Goal: Communication & Community: Share content

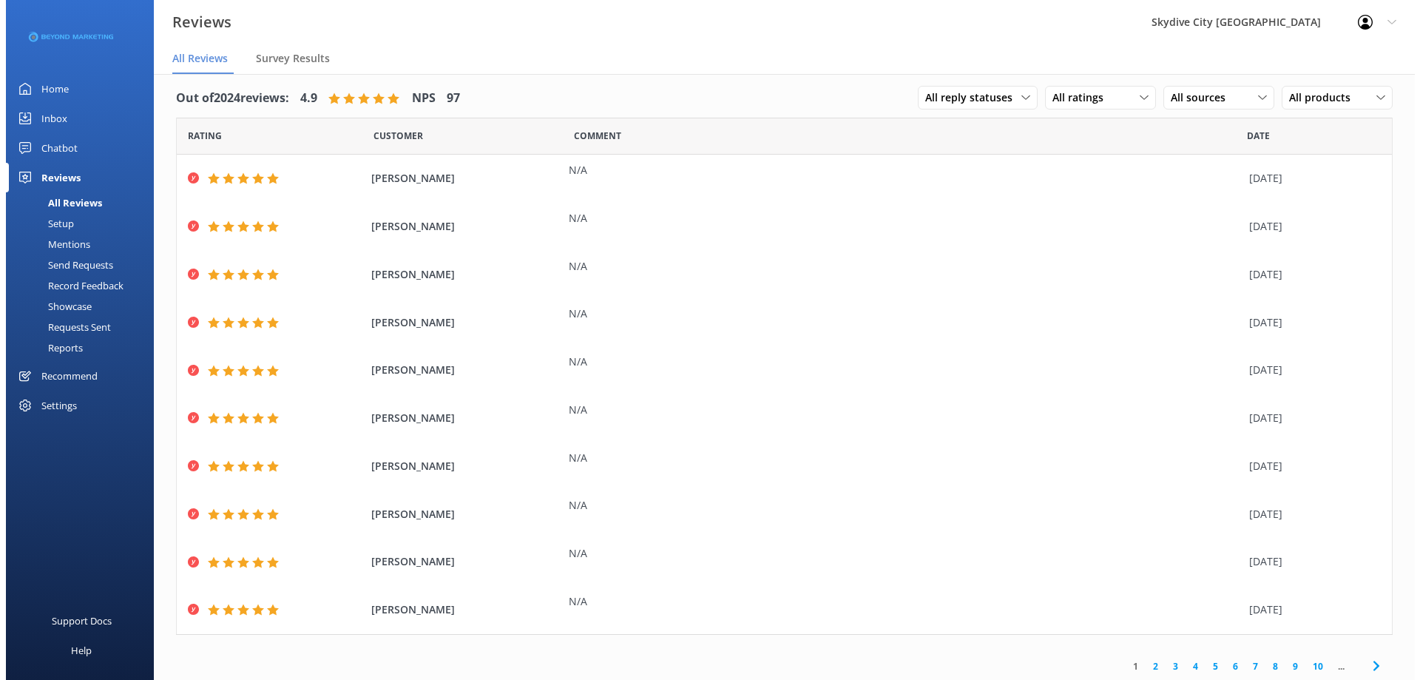
scroll to position [13, 0]
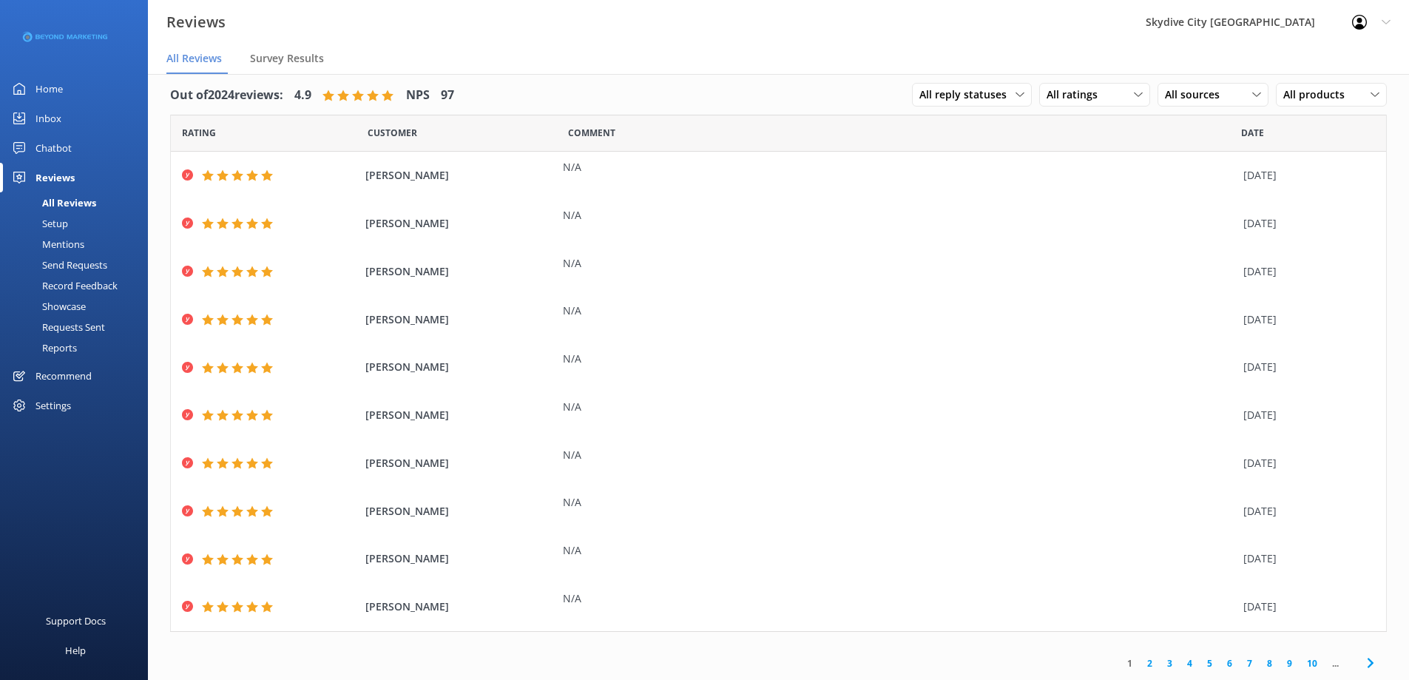
click at [96, 261] on div "Send Requests" at bounding box center [58, 264] width 98 height 21
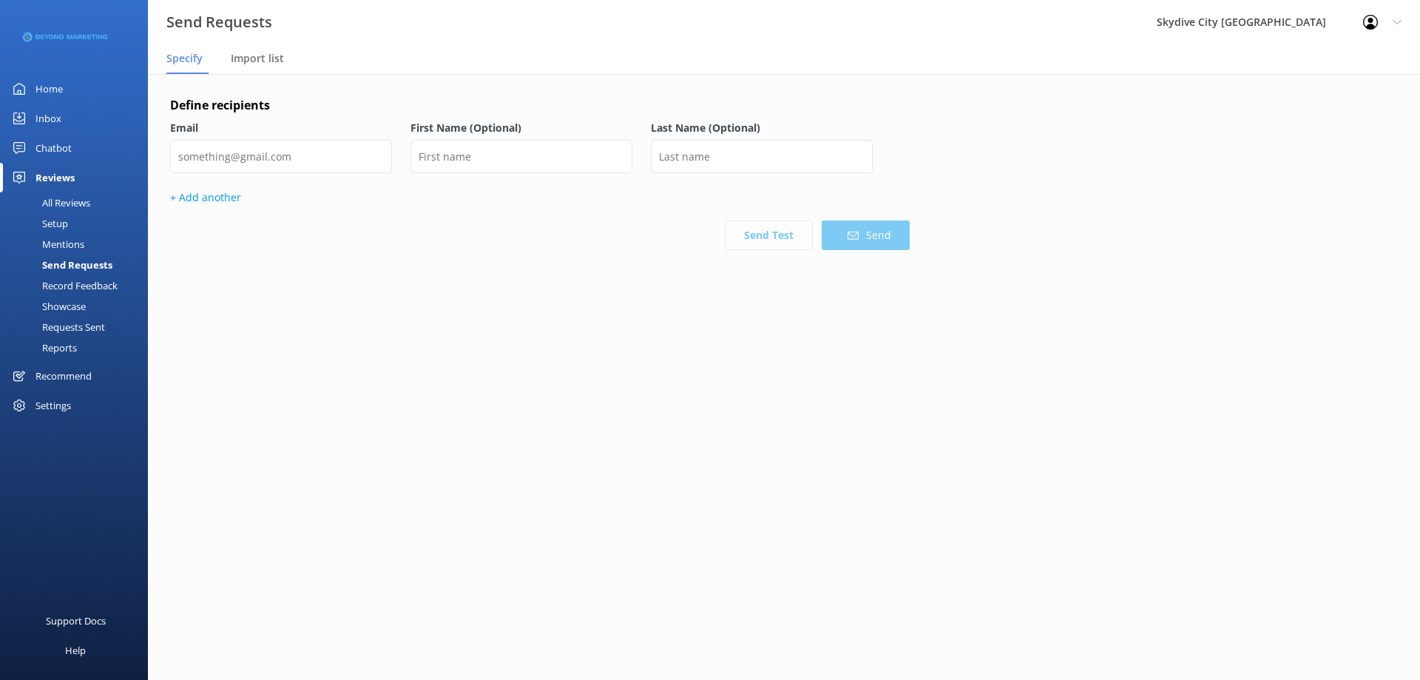
drag, startPoint x: 269, startPoint y: 59, endPoint x: 290, endPoint y: 95, distance: 41.1
click at [269, 59] on span "Import list" at bounding box center [257, 58] width 53 height 15
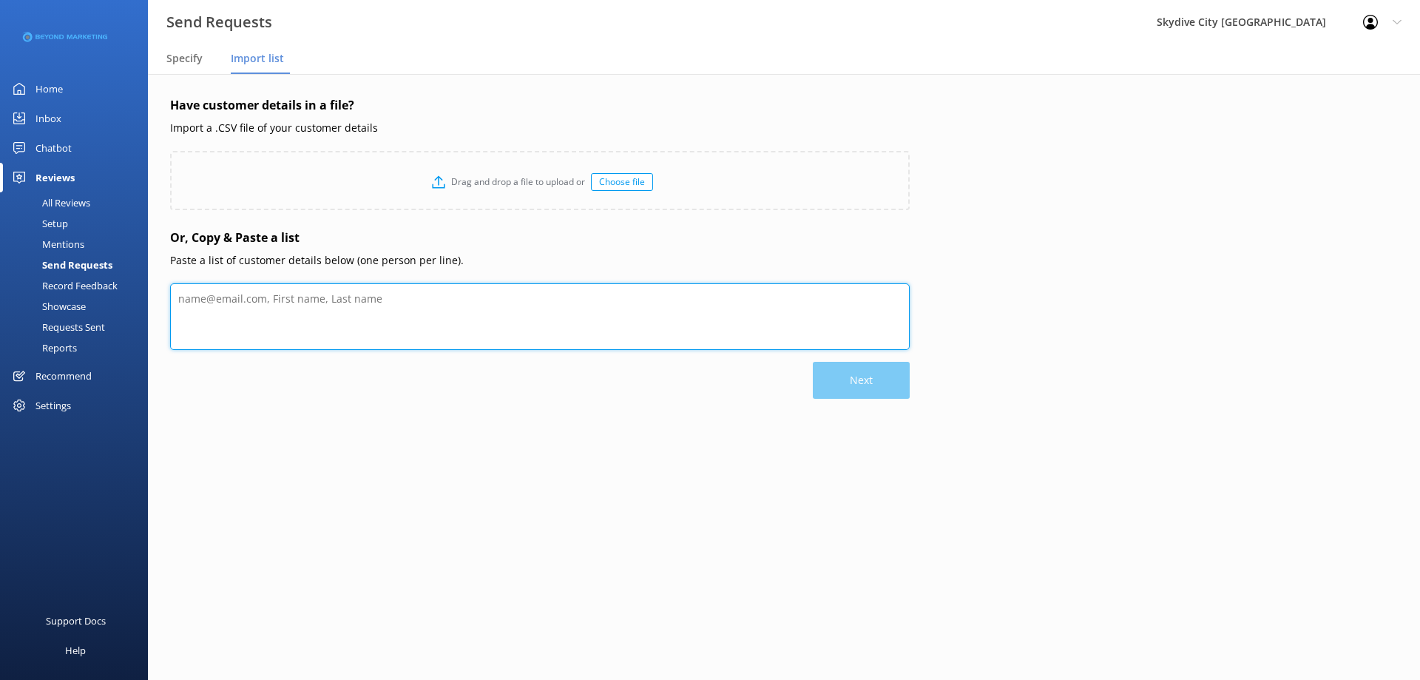
click at [469, 295] on textarea at bounding box center [540, 316] width 740 height 67
paste textarea "[PERSON_NAME] [EMAIL_ADDRESS][DOMAIN_NAME] [PERSON_NAME] [EMAIL_ADDRESS][DOMAIN…"
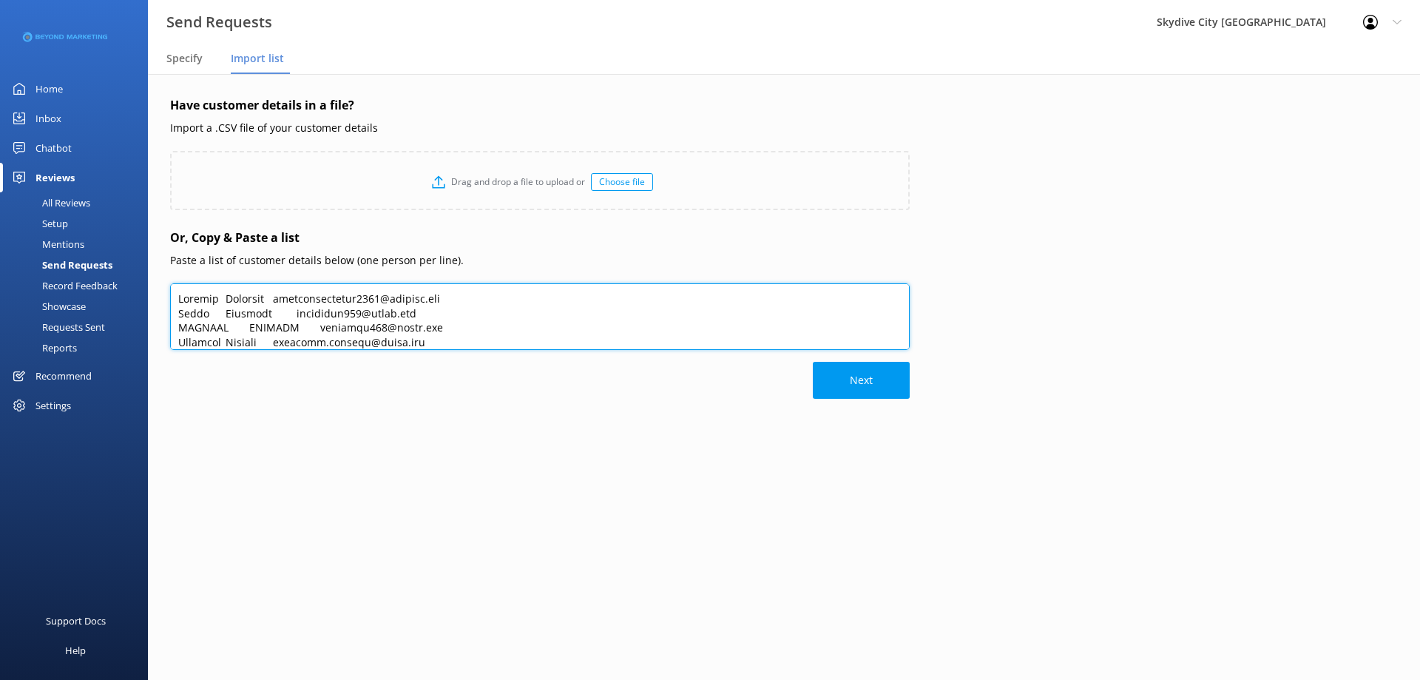
scroll to position [420, 0]
type textarea "[PERSON_NAME] [EMAIL_ADDRESS][DOMAIN_NAME] [PERSON_NAME] [EMAIL_ADDRESS][DOMAIN…"
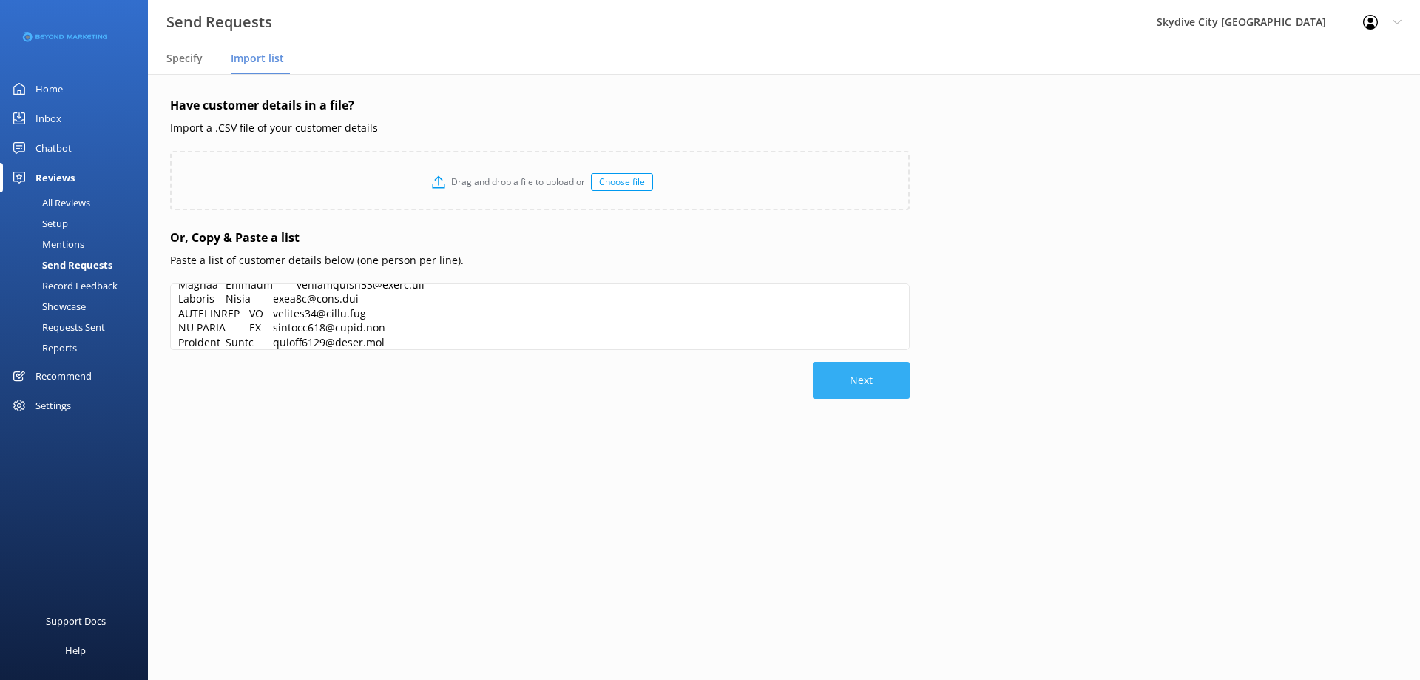
click at [818, 374] on button "Next" at bounding box center [861, 380] width 97 height 37
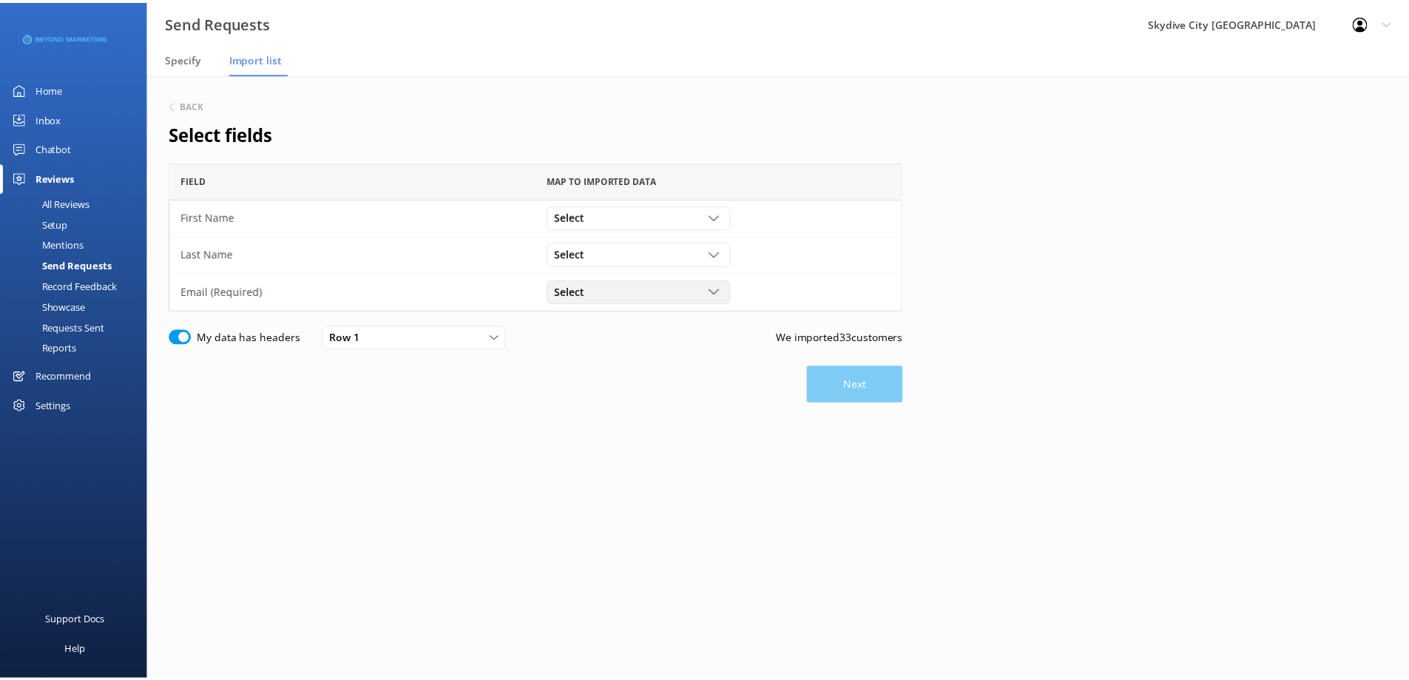
scroll to position [138, 729]
click at [576, 215] on span "Select" at bounding box center [578, 217] width 39 height 16
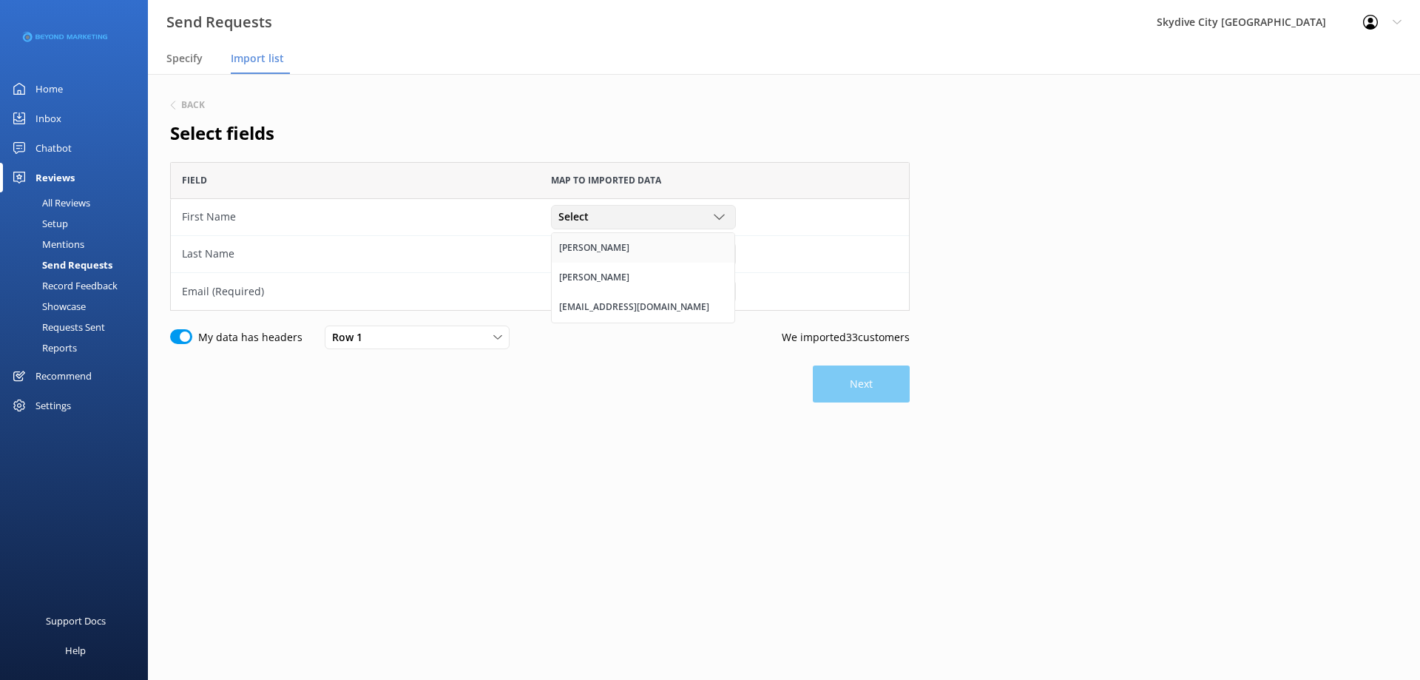
click at [580, 249] on div "[PERSON_NAME]" at bounding box center [594, 247] width 70 height 15
click at [594, 257] on span "Select" at bounding box center [578, 254] width 39 height 16
click at [598, 297] on link "[PERSON_NAME]" at bounding box center [643, 285] width 183 height 30
drag, startPoint x: 590, startPoint y: 253, endPoint x: 599, endPoint y: 283, distance: 30.9
click at [590, 254] on span "[PERSON_NAME]" at bounding box center [605, 254] width 92 height 16
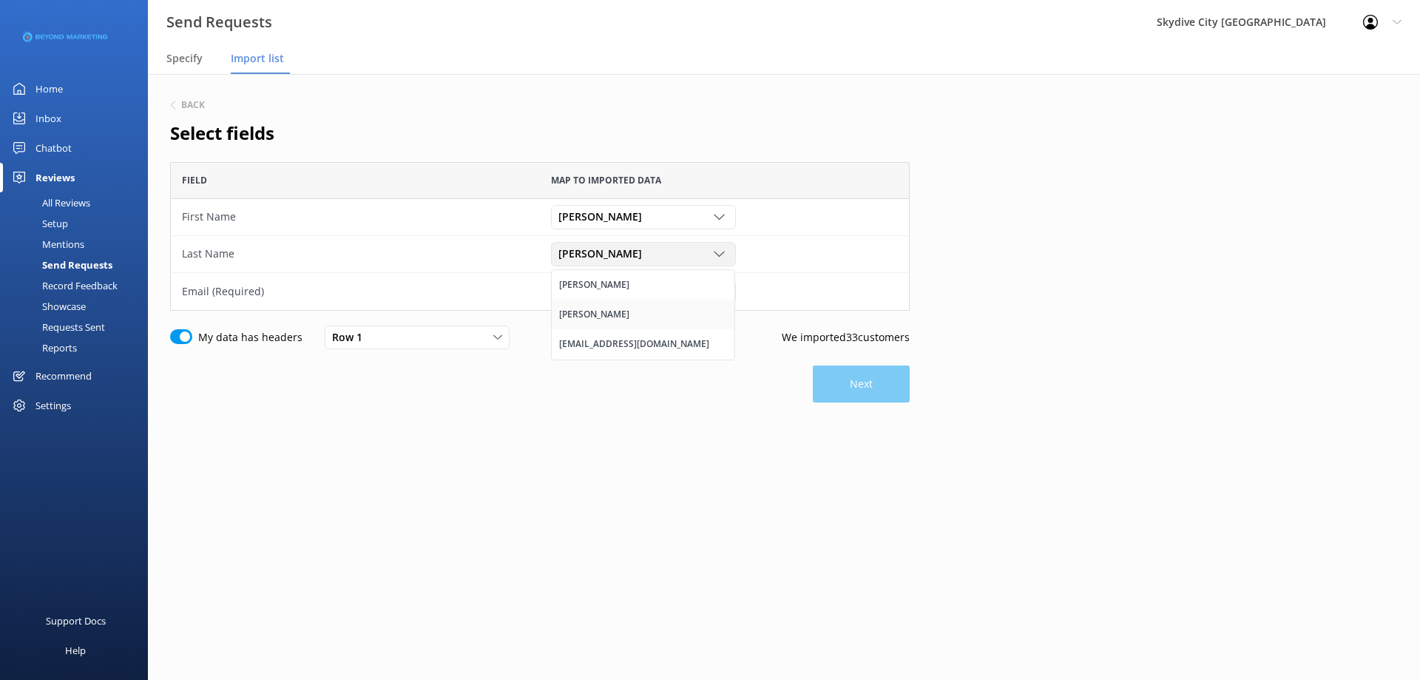
click at [602, 310] on link "[PERSON_NAME]" at bounding box center [643, 315] width 183 height 30
click at [601, 307] on div "Select [PERSON_NAME] [EMAIL_ADDRESS][DOMAIN_NAME]" at bounding box center [724, 291] width 369 height 37
click at [601, 298] on div "Select" at bounding box center [644, 291] width 178 height 16
click at [618, 377] on div "[EMAIL_ADDRESS][DOMAIN_NAME]" at bounding box center [634, 381] width 150 height 15
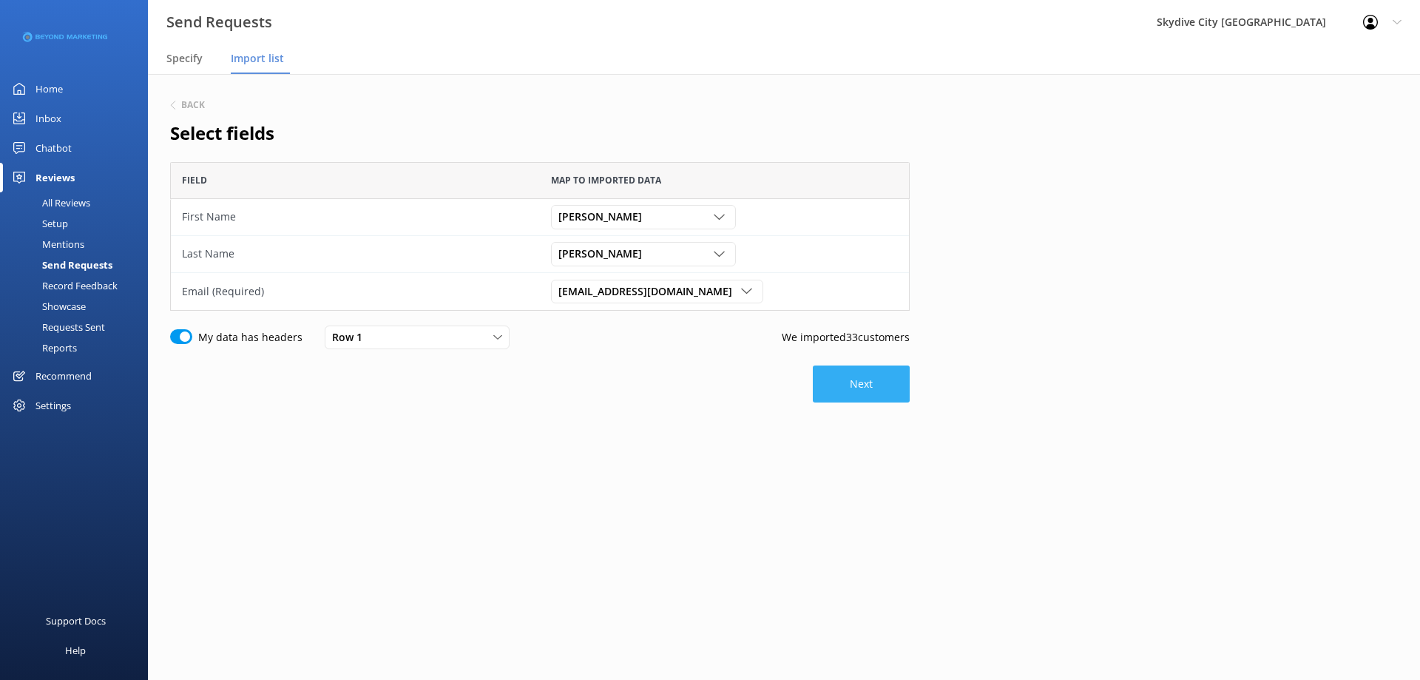
click at [849, 377] on button "Next" at bounding box center [861, 383] width 97 height 37
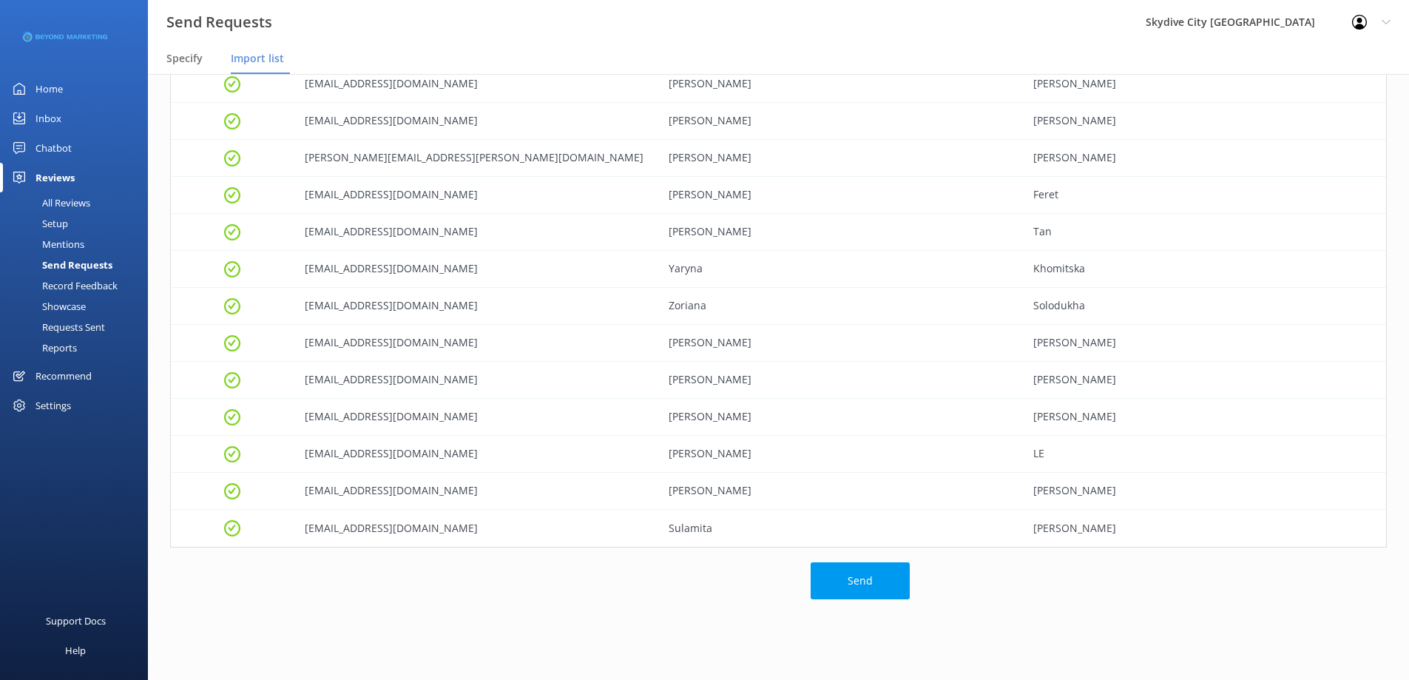
scroll to position [866, 0]
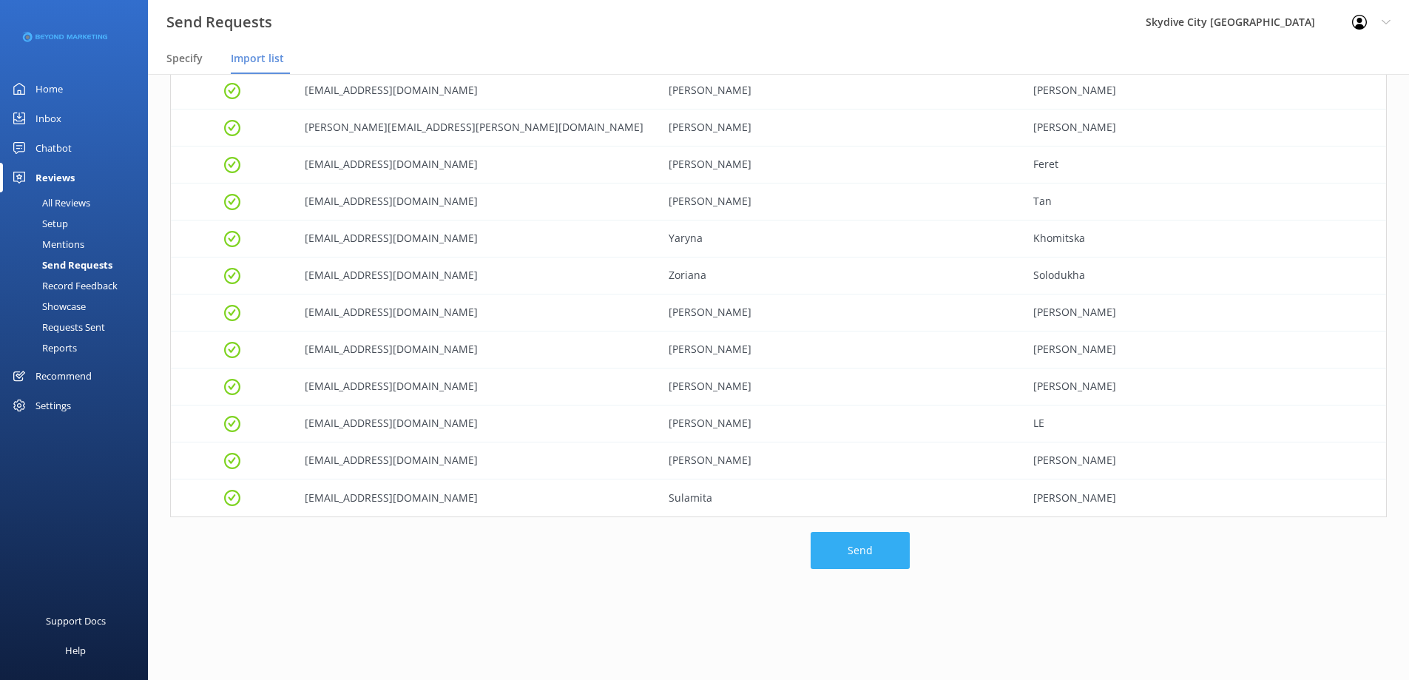
click at [849, 551] on button "Send" at bounding box center [860, 550] width 99 height 37
